Goal: Check status: Check status

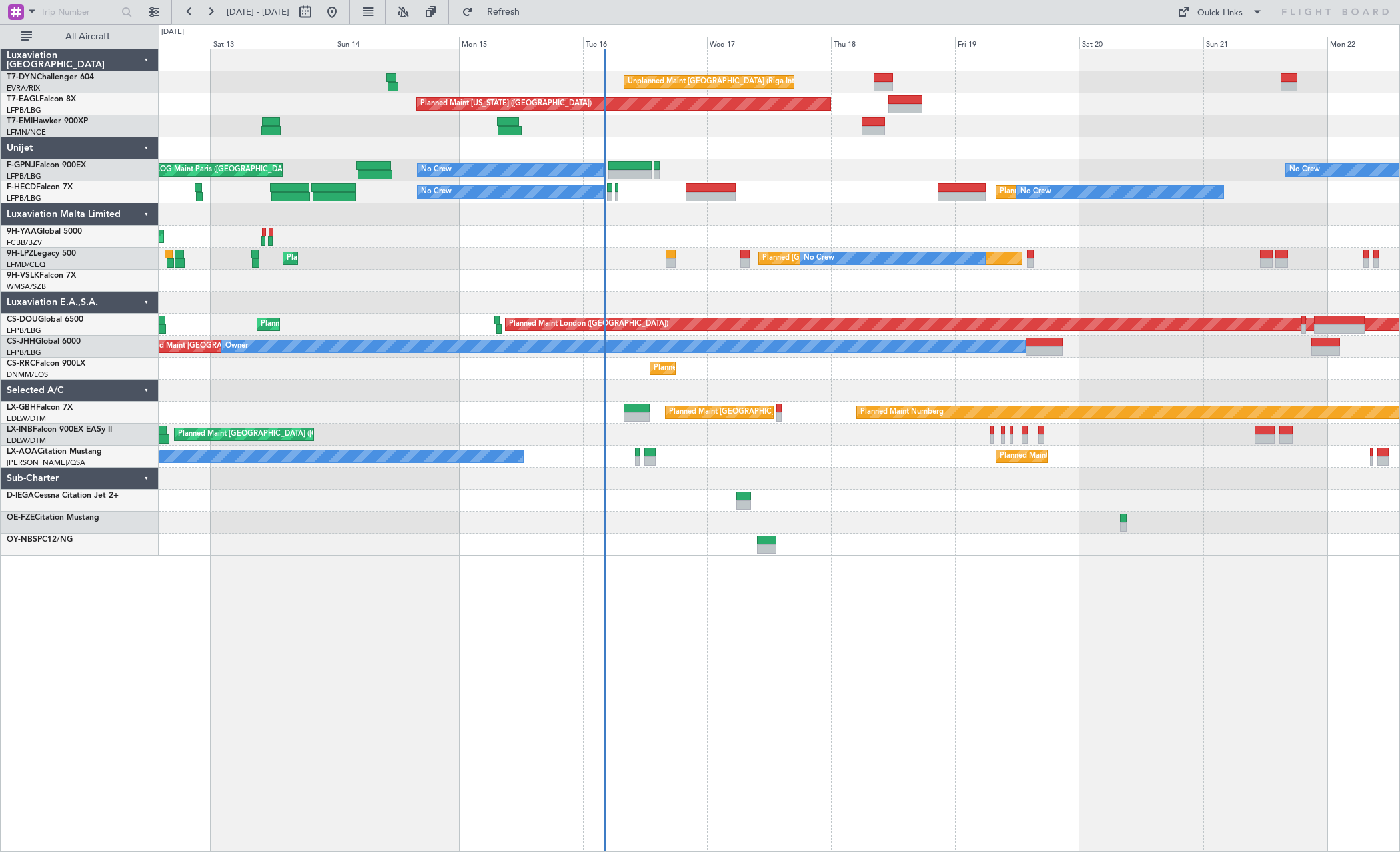
click at [833, 237] on div "AOG Maint Brazzaville (Maya-maya)" at bounding box center [779, 236] width 1241 height 22
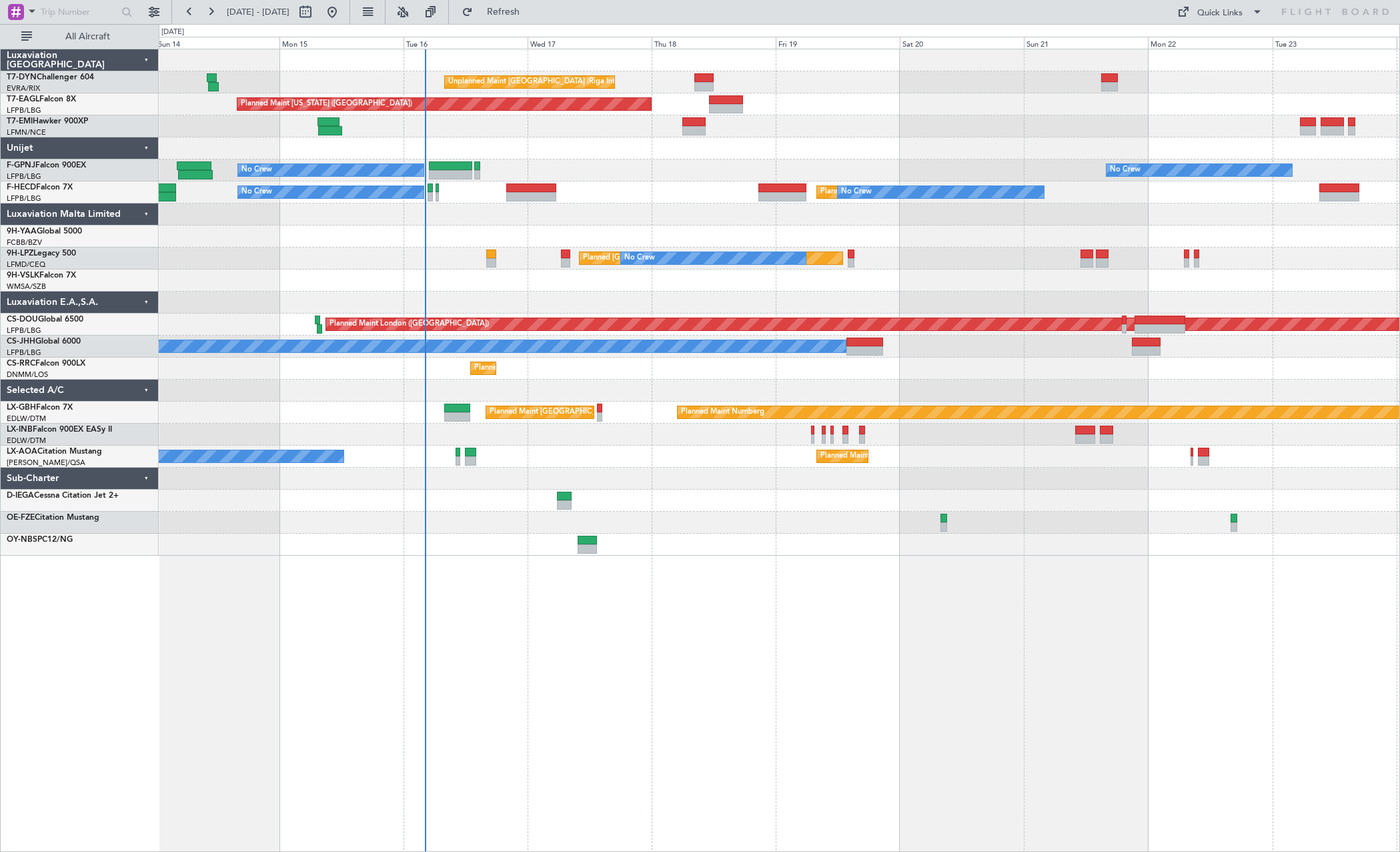
click at [628, 276] on div "Unplanned Maint [GEOGRAPHIC_DATA] (Riga Intl) Planned Maint [US_STATE] ([GEOGRA…" at bounding box center [779, 303] width 1241 height 507
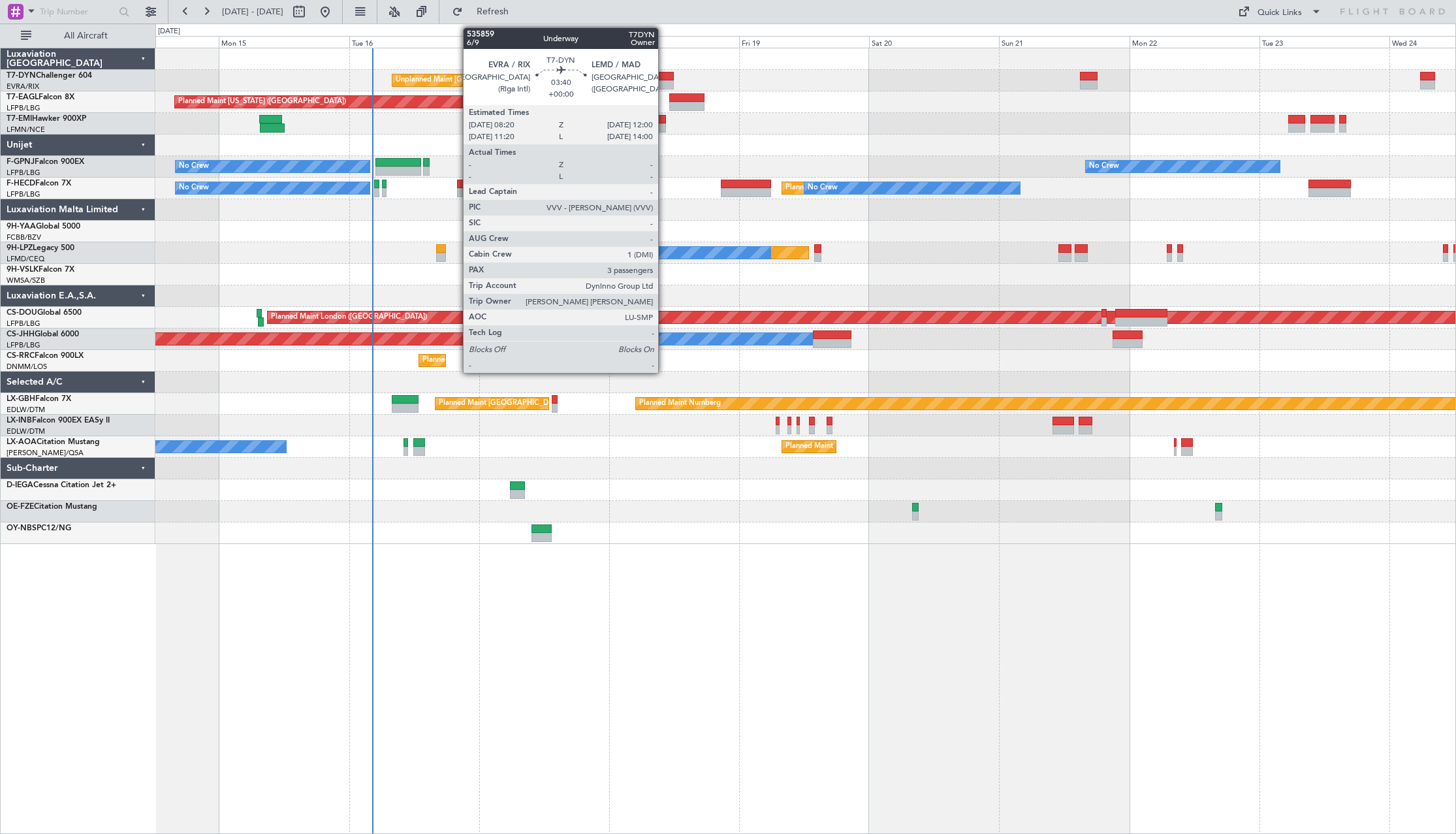
click at [664, 75] on div at bounding box center [664, 77] width 21 height 10
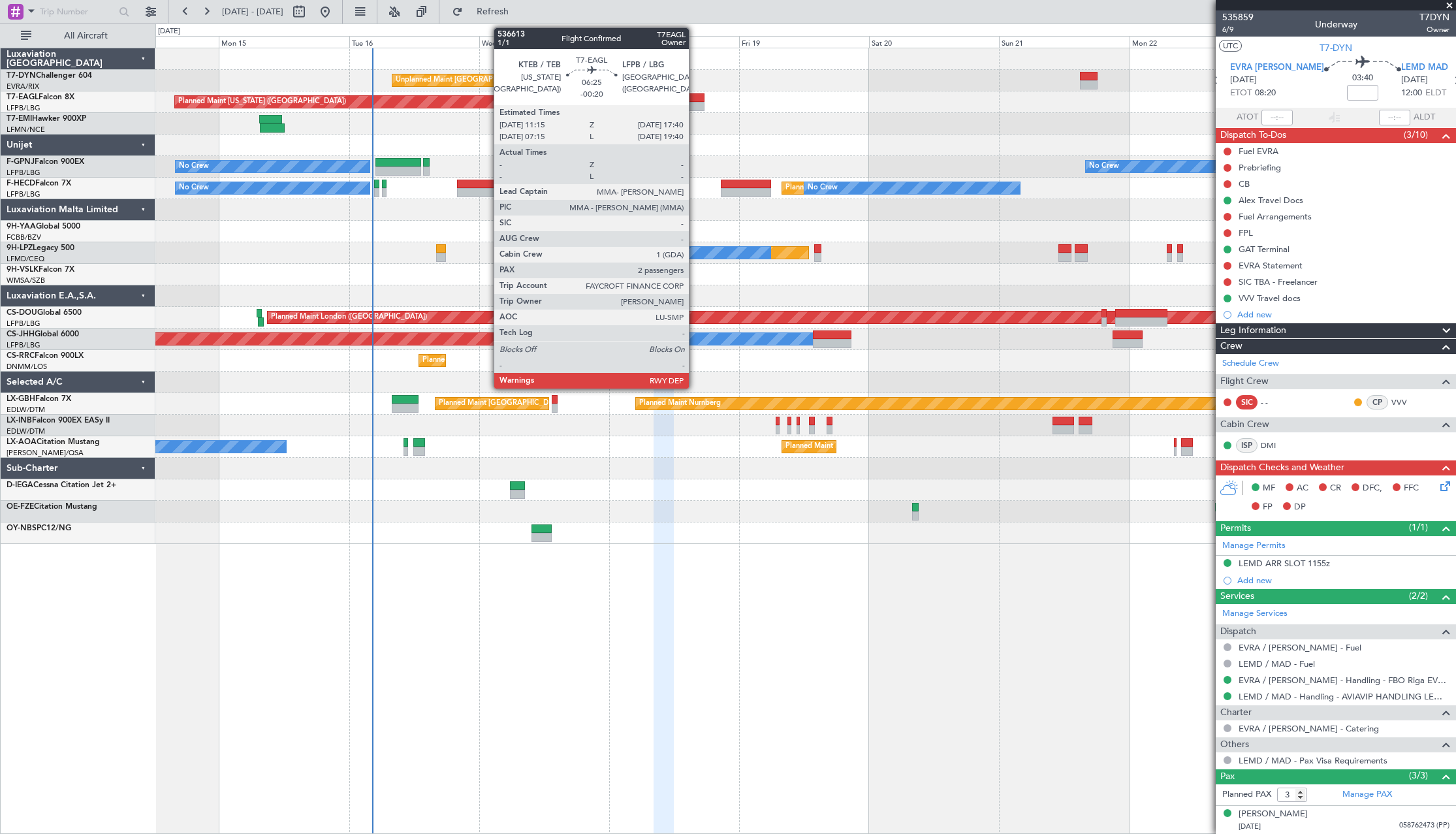
click at [695, 96] on div at bounding box center [686, 98] width 36 height 10
type input "-00:20"
type input "2"
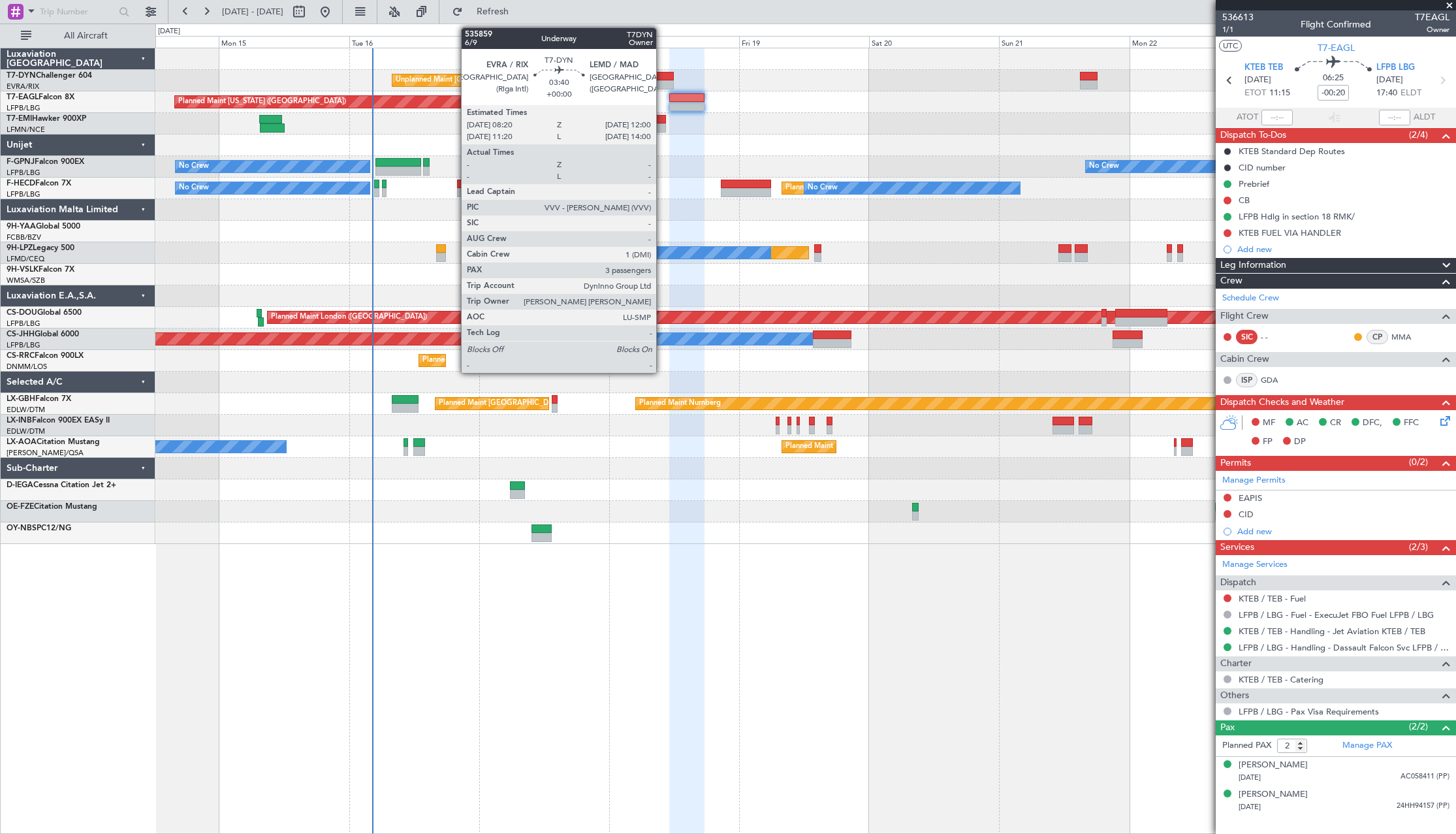
click at [662, 75] on div at bounding box center [664, 77] width 21 height 10
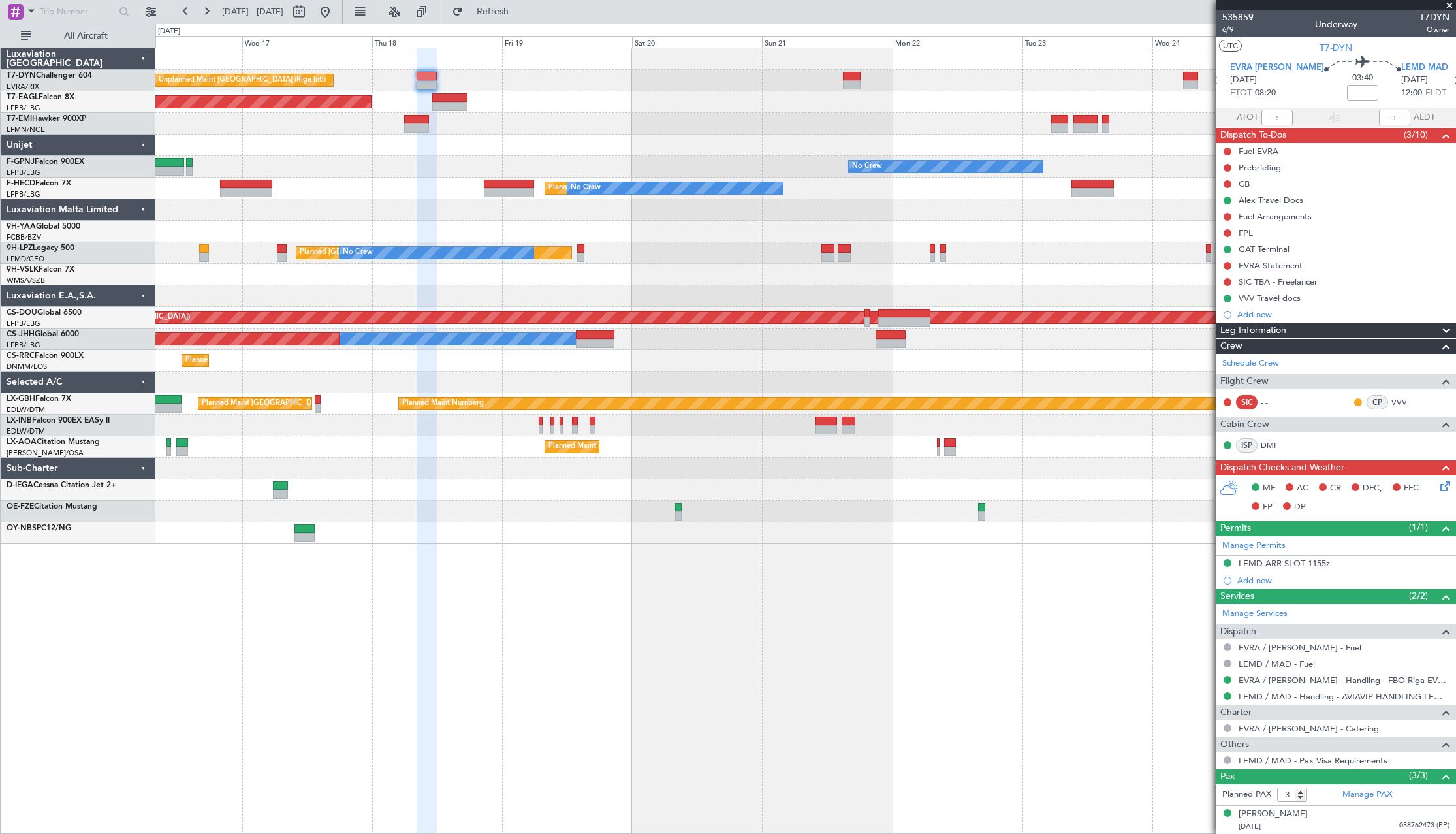
click at [456, 477] on div "Unplanned Maint [GEOGRAPHIC_DATA] (Riga Intl) Planned Maint [US_STATE] ([GEOGRA…" at bounding box center [805, 296] width 1300 height 496
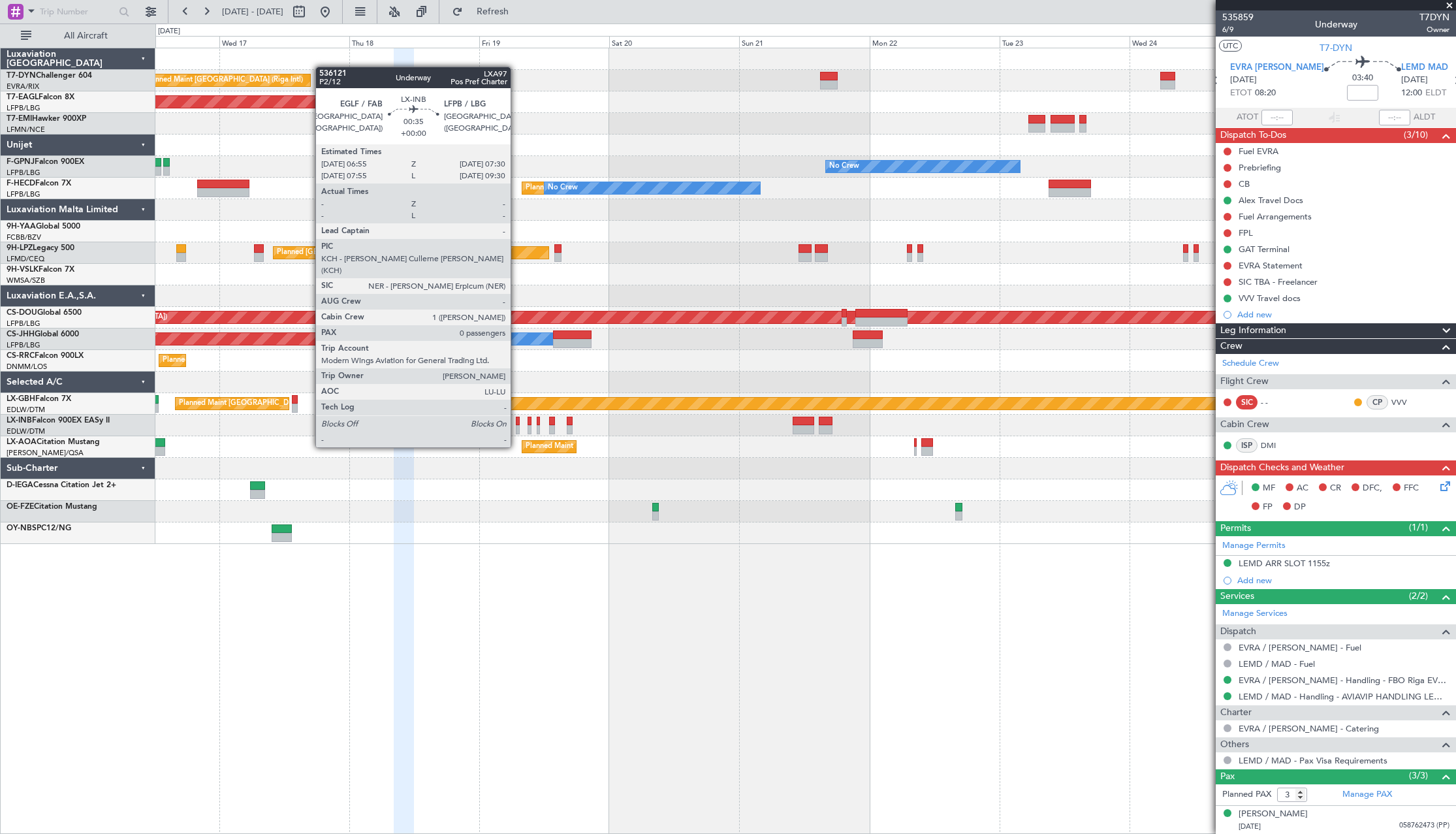
click at [516, 423] on div at bounding box center [518, 421] width 3 height 10
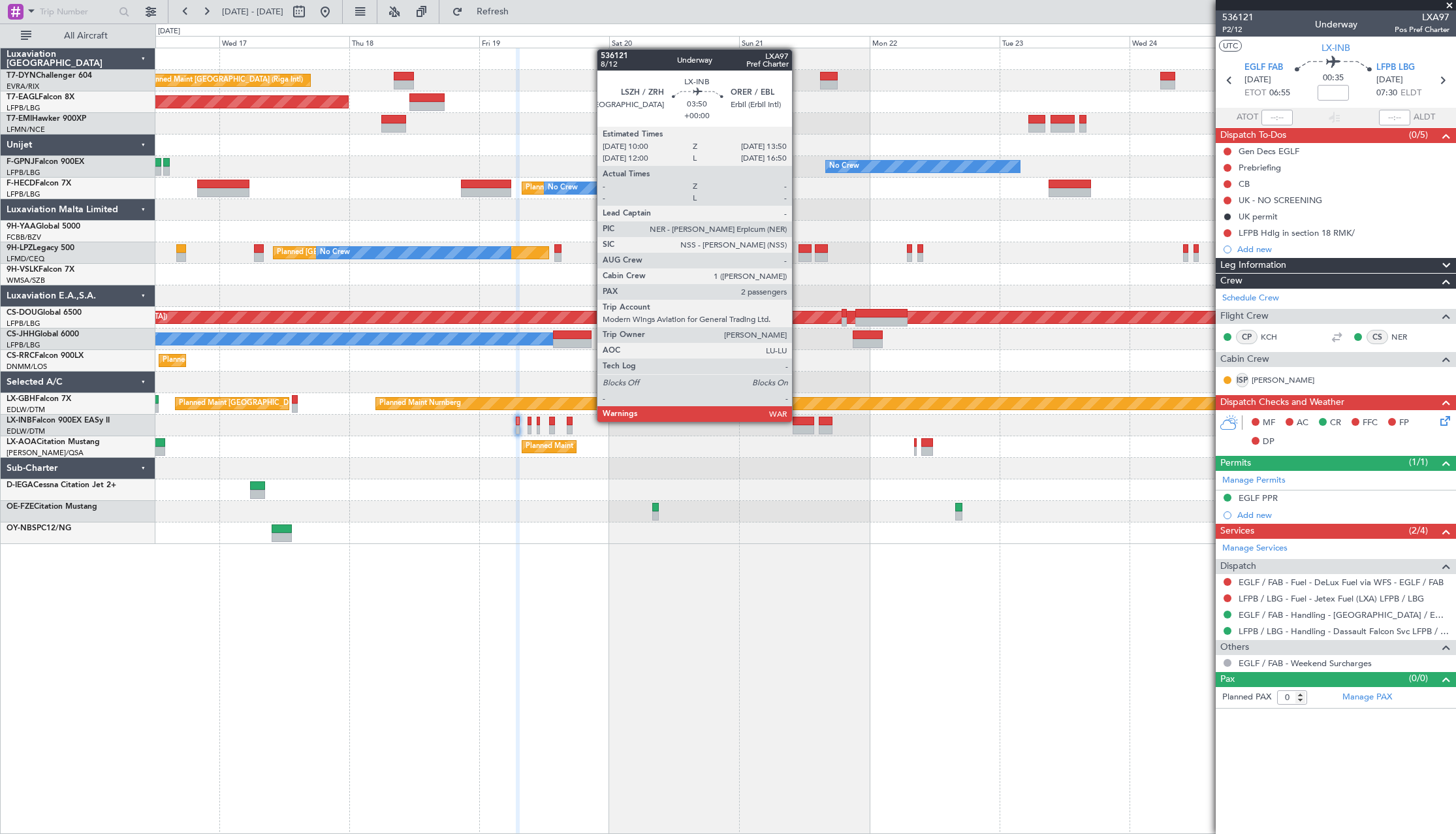
click at [798, 421] on div at bounding box center [803, 421] width 21 height 10
type input "2"
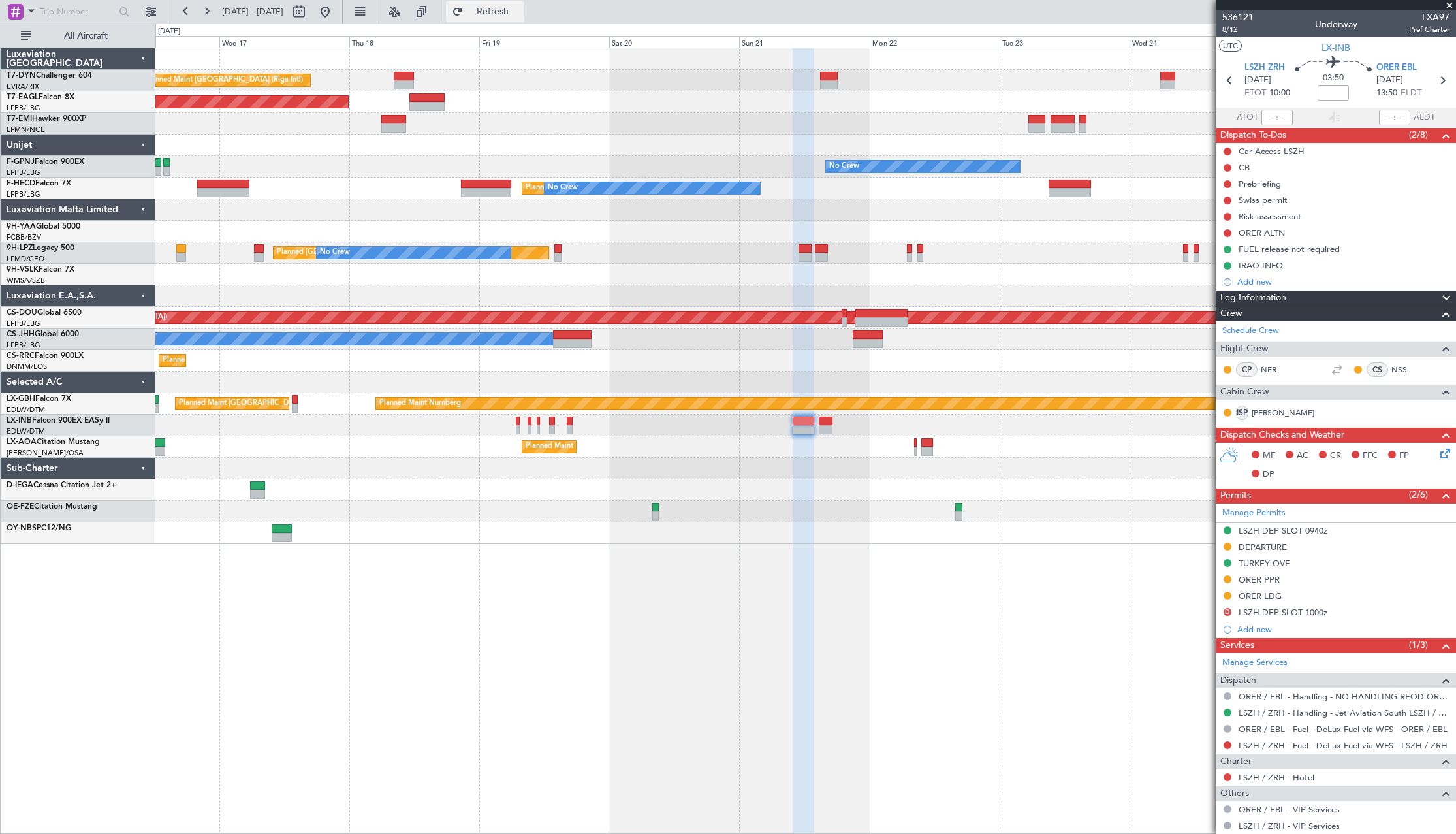
click at [520, 9] on span "Refresh" at bounding box center [492, 12] width 55 height 10
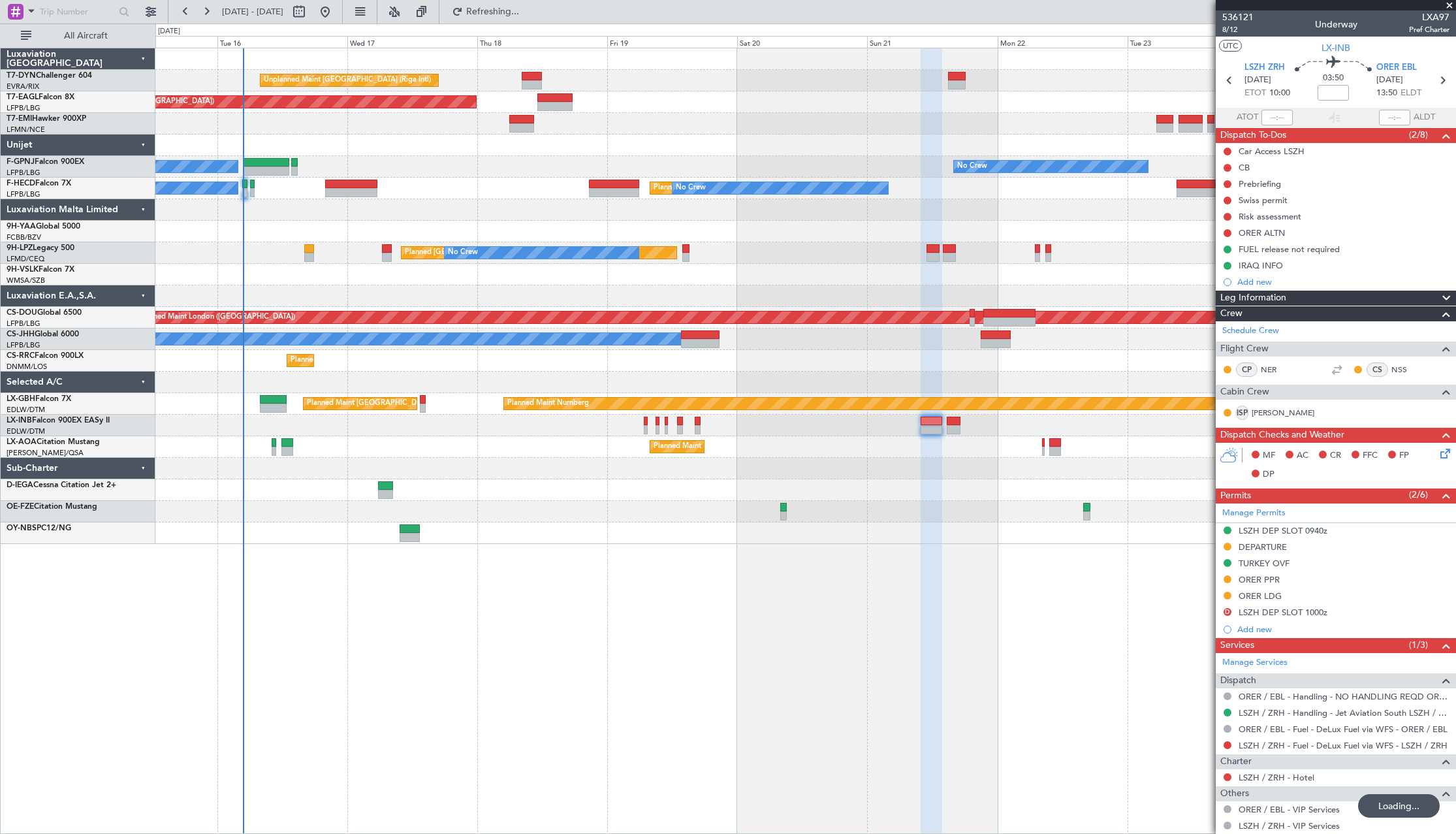
click at [713, 364] on div "Unplanned Maint [GEOGRAPHIC_DATA] (Riga Intl) Planned Maint [US_STATE] ([GEOGRA…" at bounding box center [805, 296] width 1300 height 496
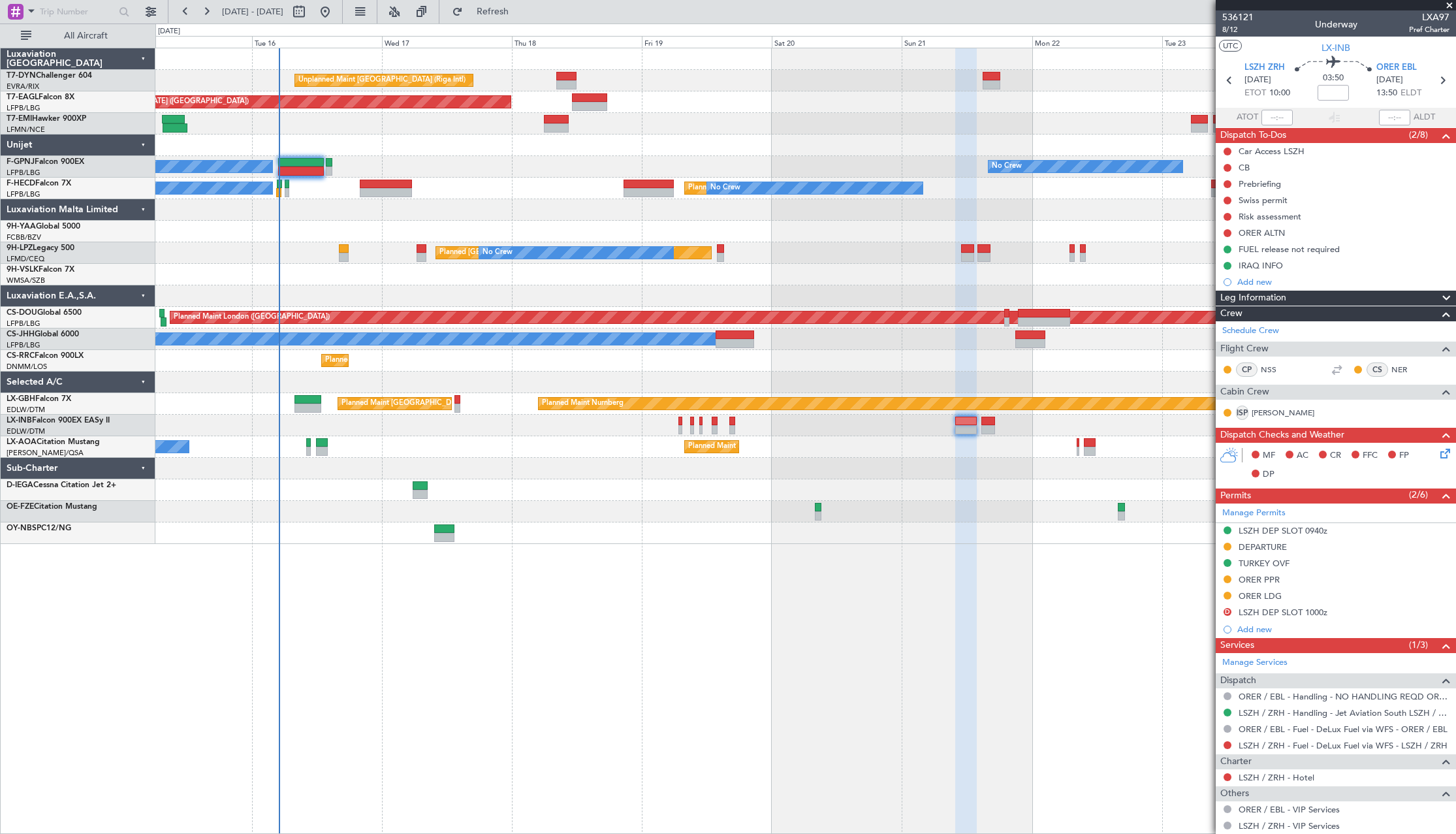
click at [616, 295] on div at bounding box center [805, 295] width 1300 height 21
